Goal: Task Accomplishment & Management: Use online tool/utility

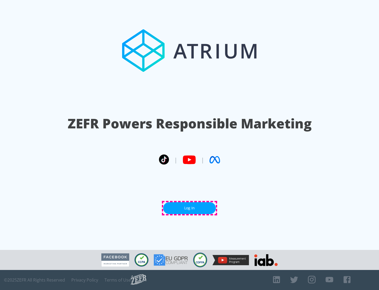
click at [190, 208] on link "Log In" at bounding box center [189, 208] width 53 height 12
